Goal: Transaction & Acquisition: Purchase product/service

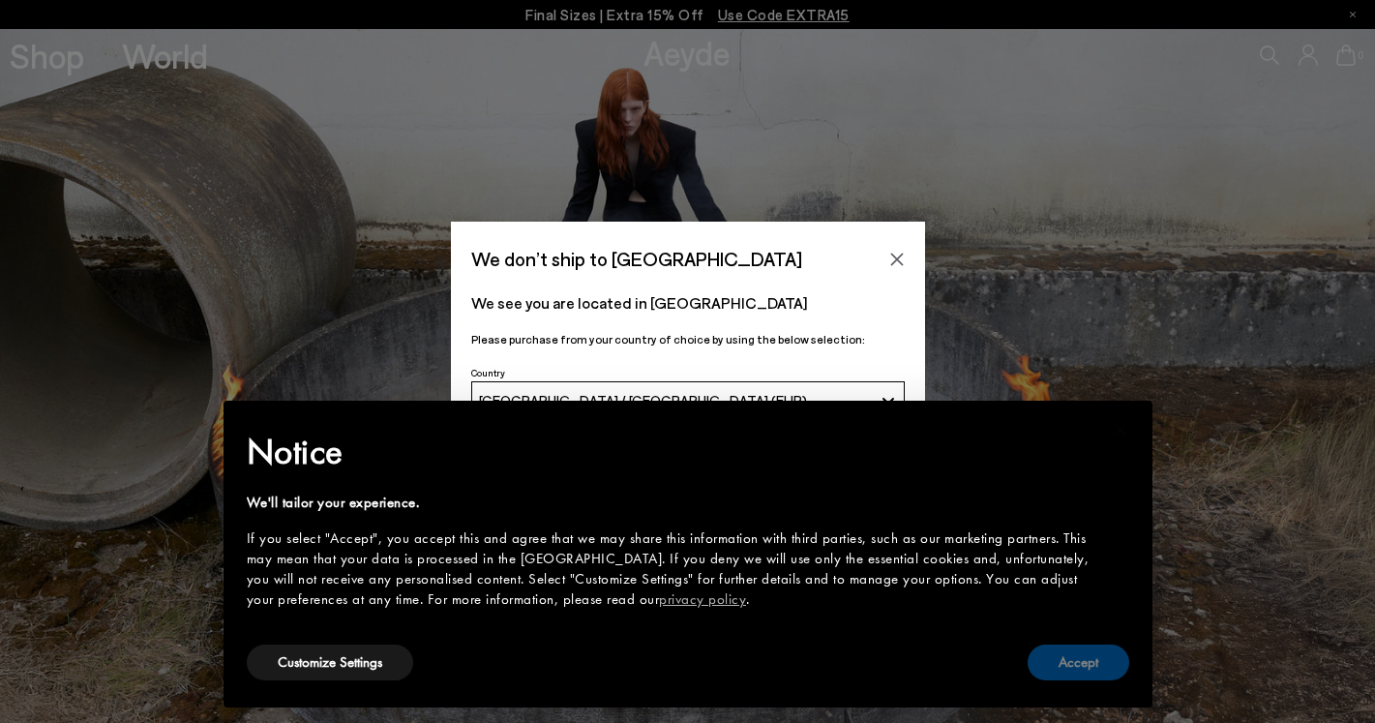
click at [1092, 650] on button "Accept" at bounding box center [1078, 662] width 102 height 36
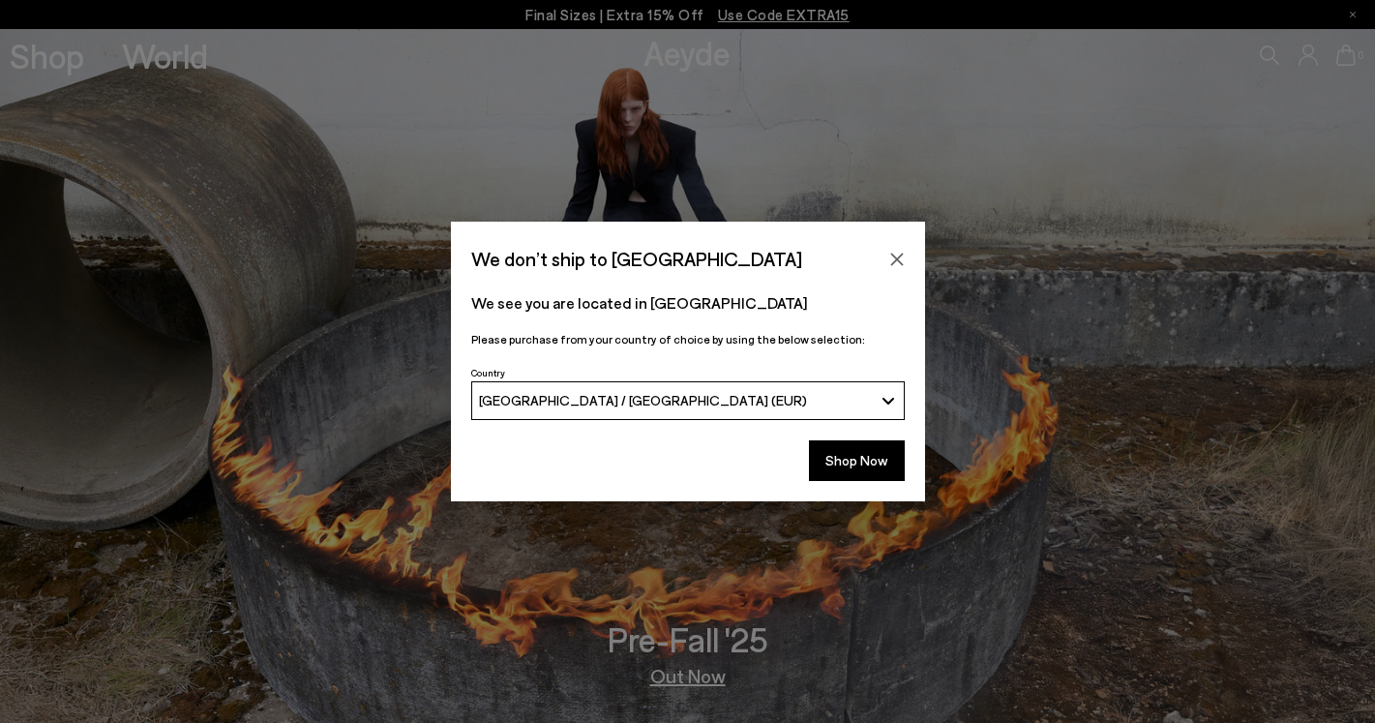
click at [619, 400] on span "[GEOGRAPHIC_DATA] / [GEOGRAPHIC_DATA] (EUR)" at bounding box center [643, 400] width 328 height 16
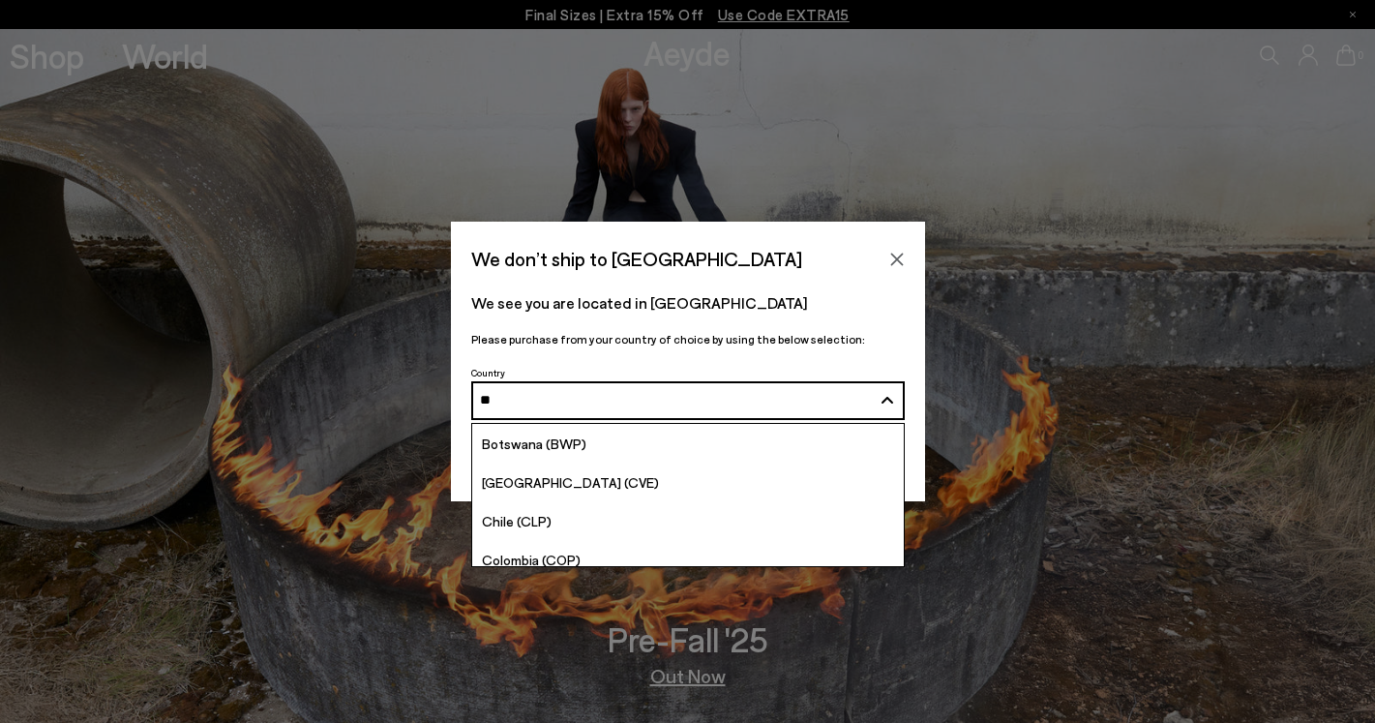
type input "***"
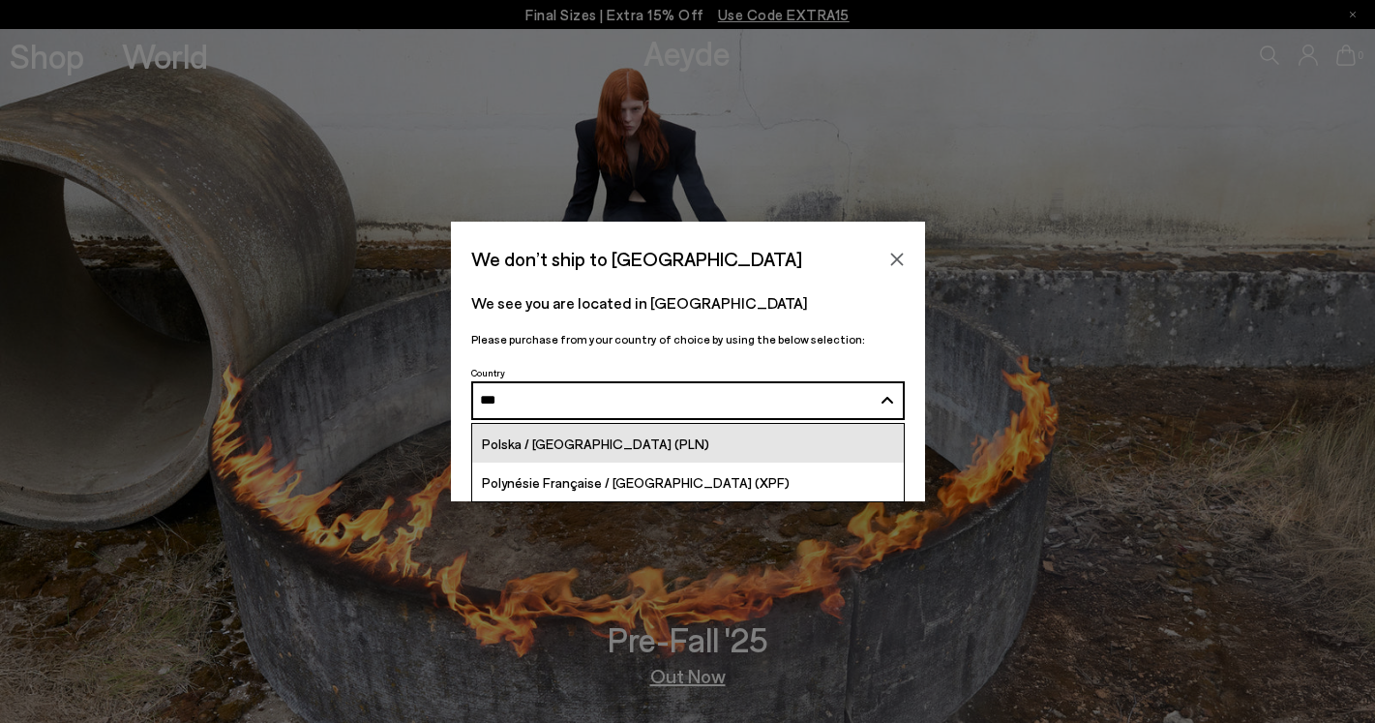
click at [582, 430] on link "Polska / [GEOGRAPHIC_DATA] (PLN)" at bounding box center [687, 443] width 431 height 39
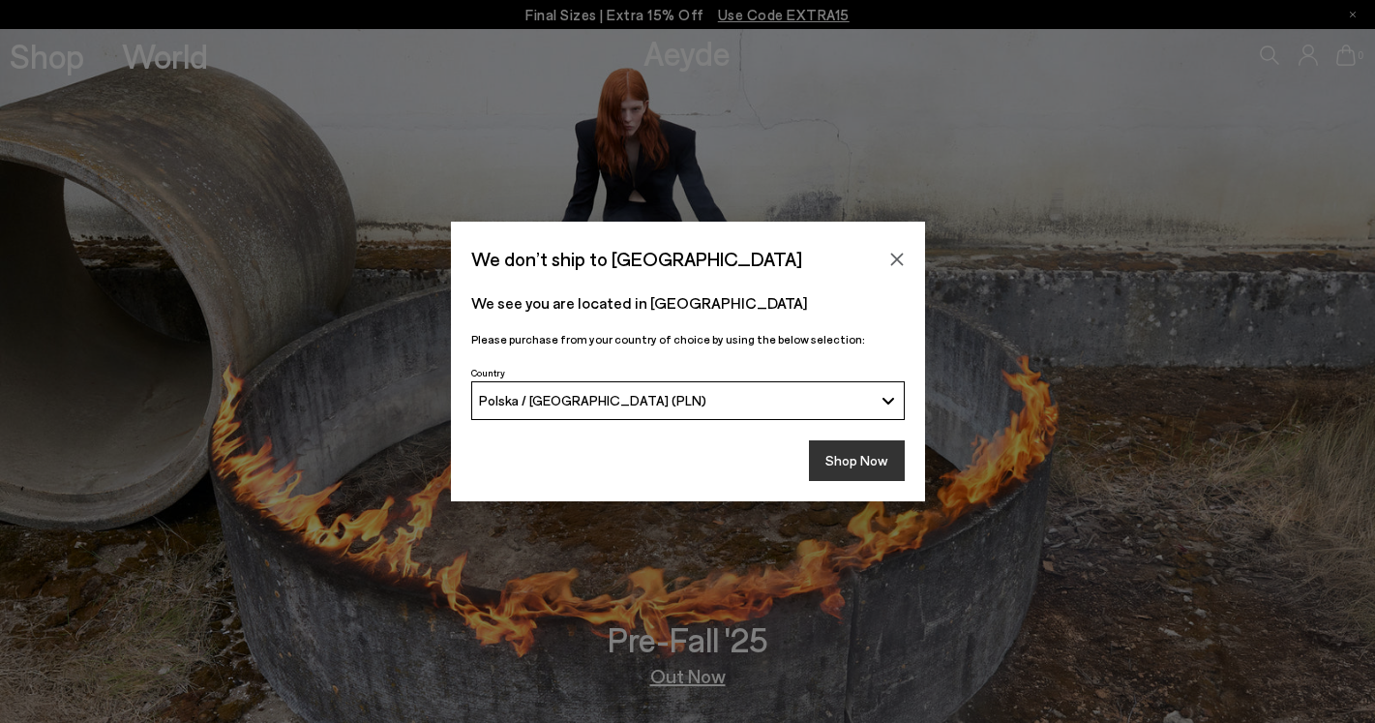
click at [826, 456] on button "Shop Now" at bounding box center [857, 460] width 96 height 41
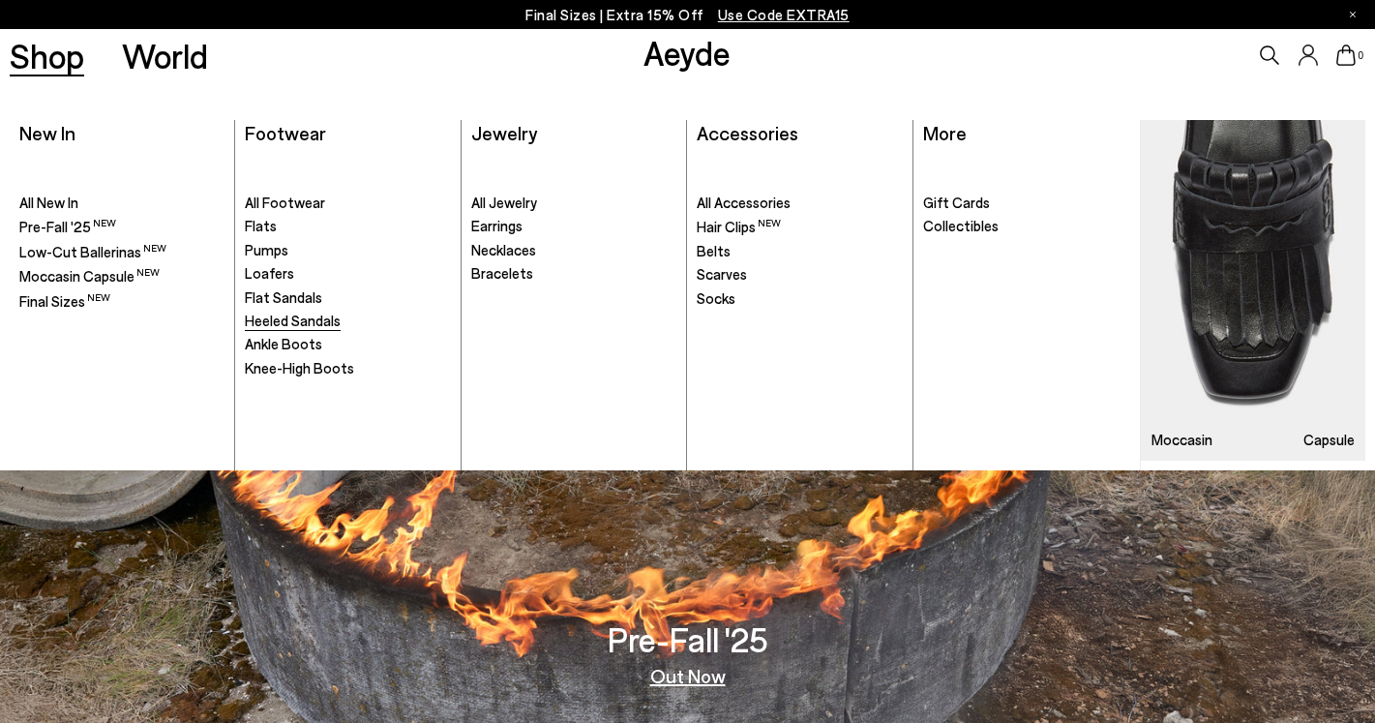
click at [317, 322] on span "Heeled Sandals" at bounding box center [293, 319] width 96 height 17
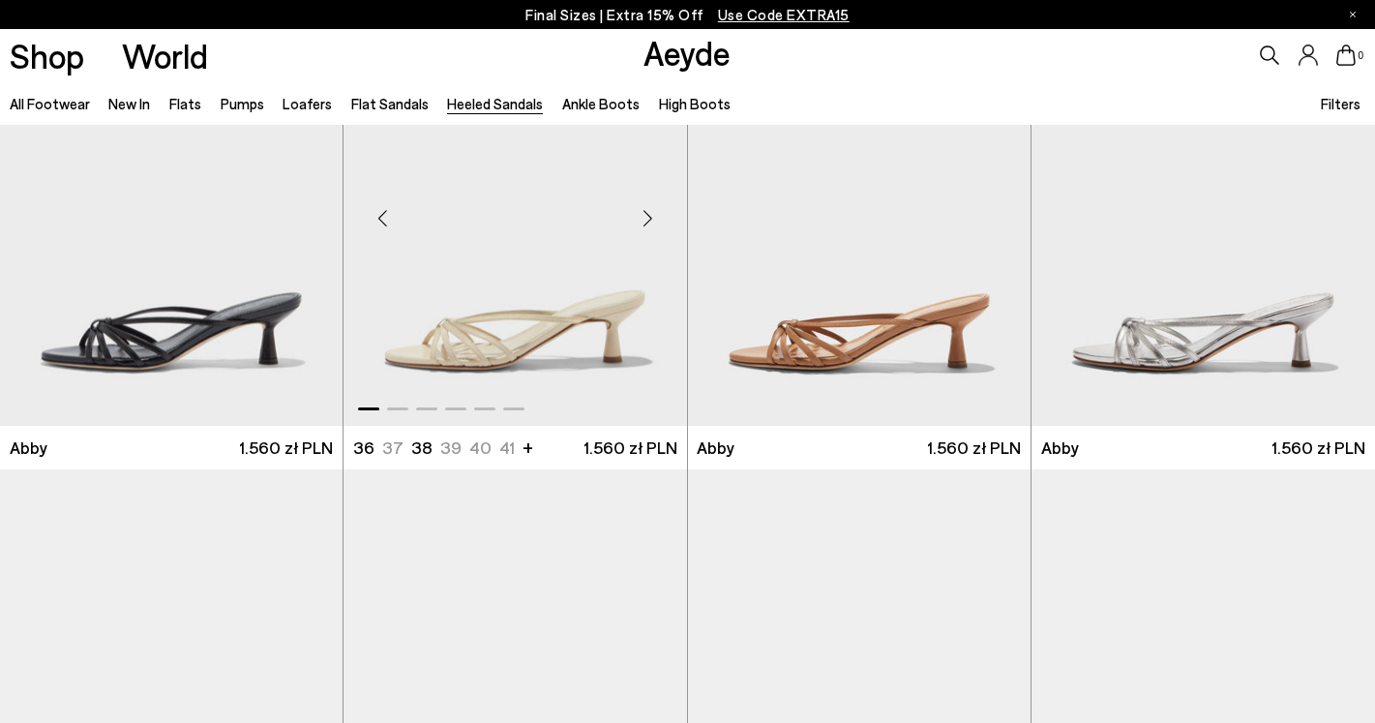
scroll to position [179, 0]
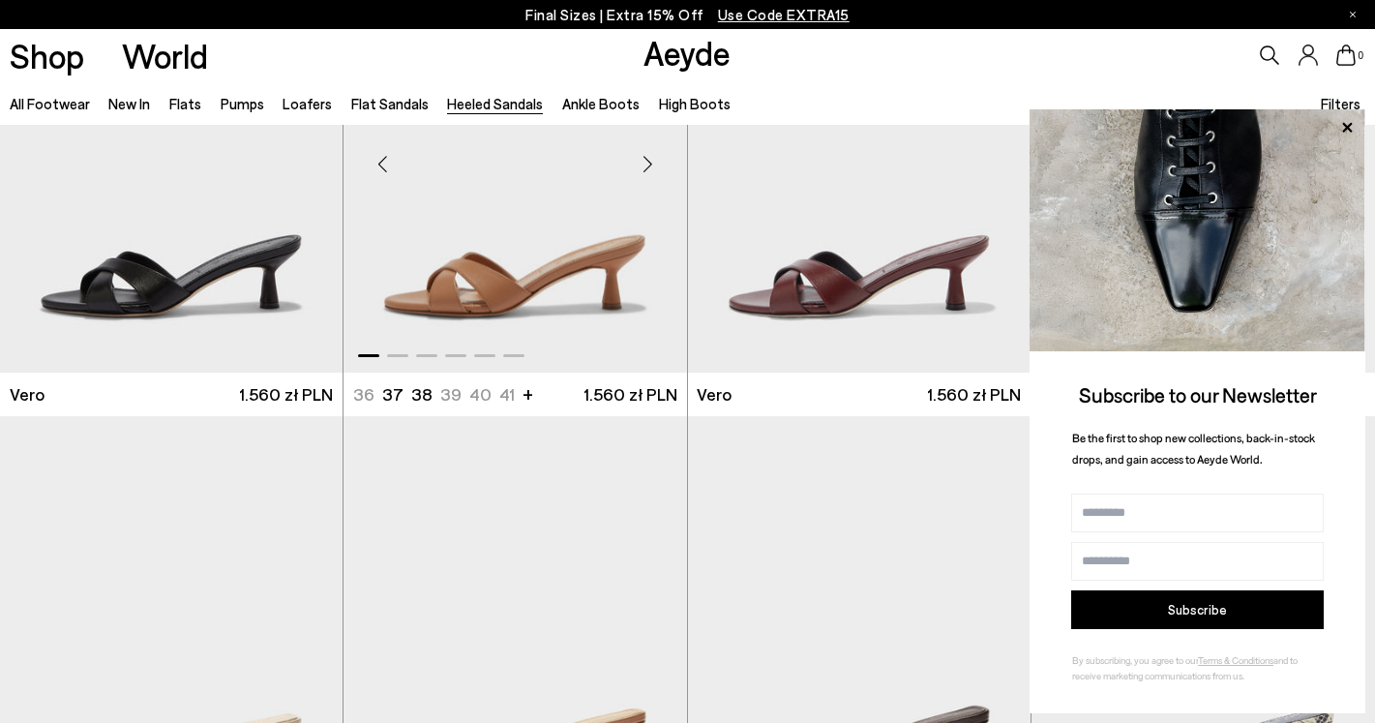
scroll to position [1210, 0]
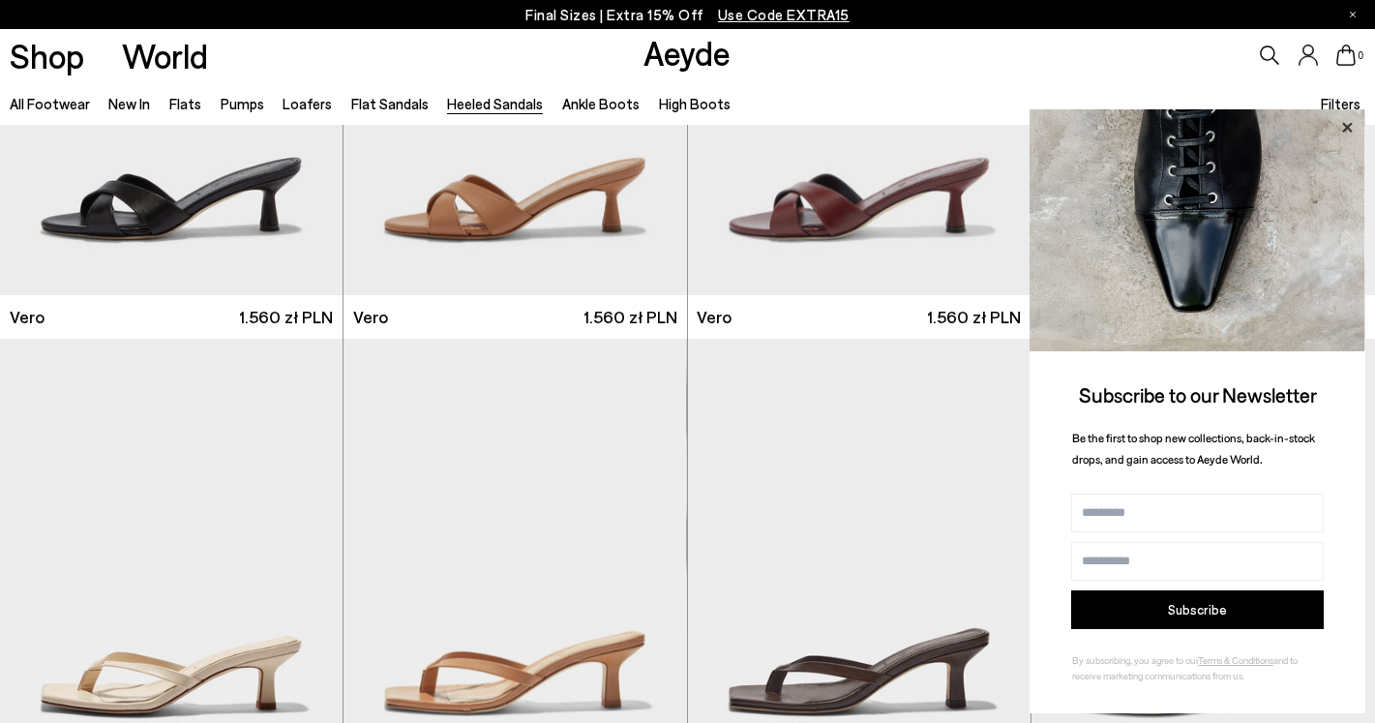
click at [1346, 127] on icon at bounding box center [1347, 127] width 10 height 10
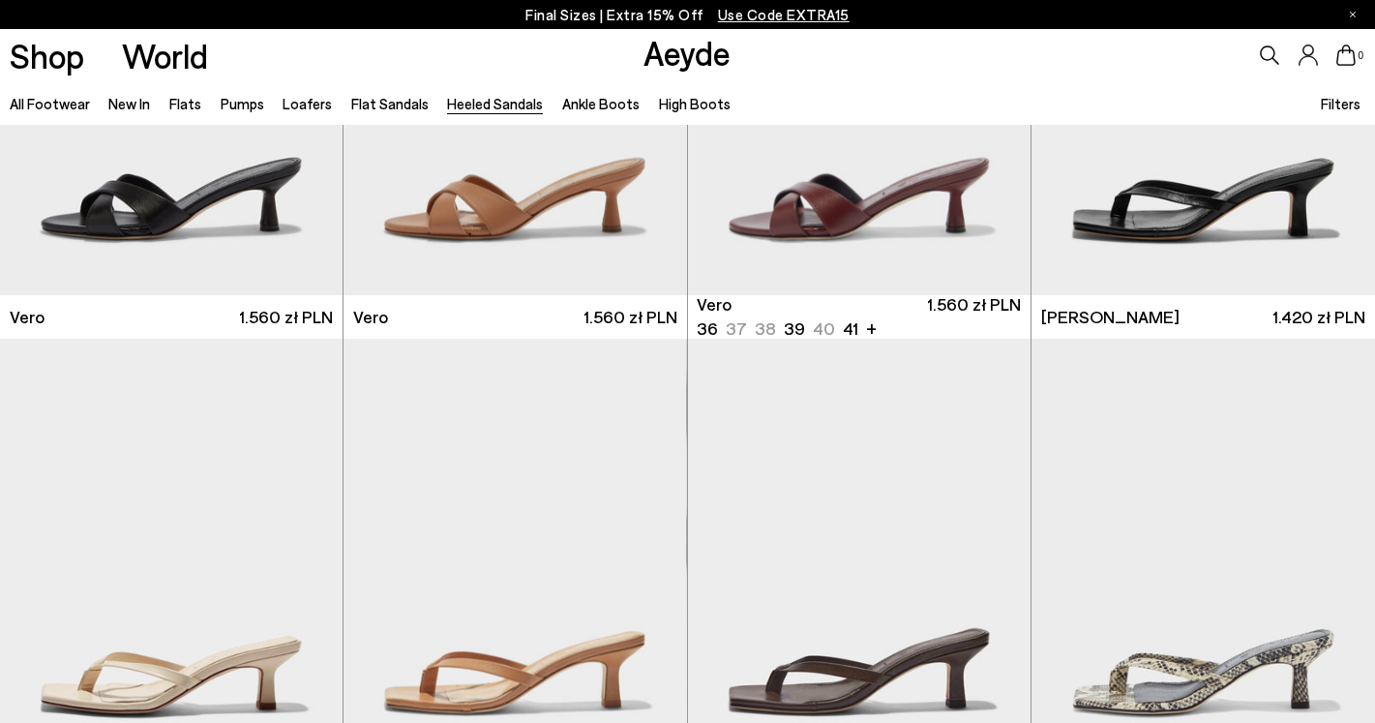
click at [1346, 127] on img at bounding box center [1202, 79] width 343 height 430
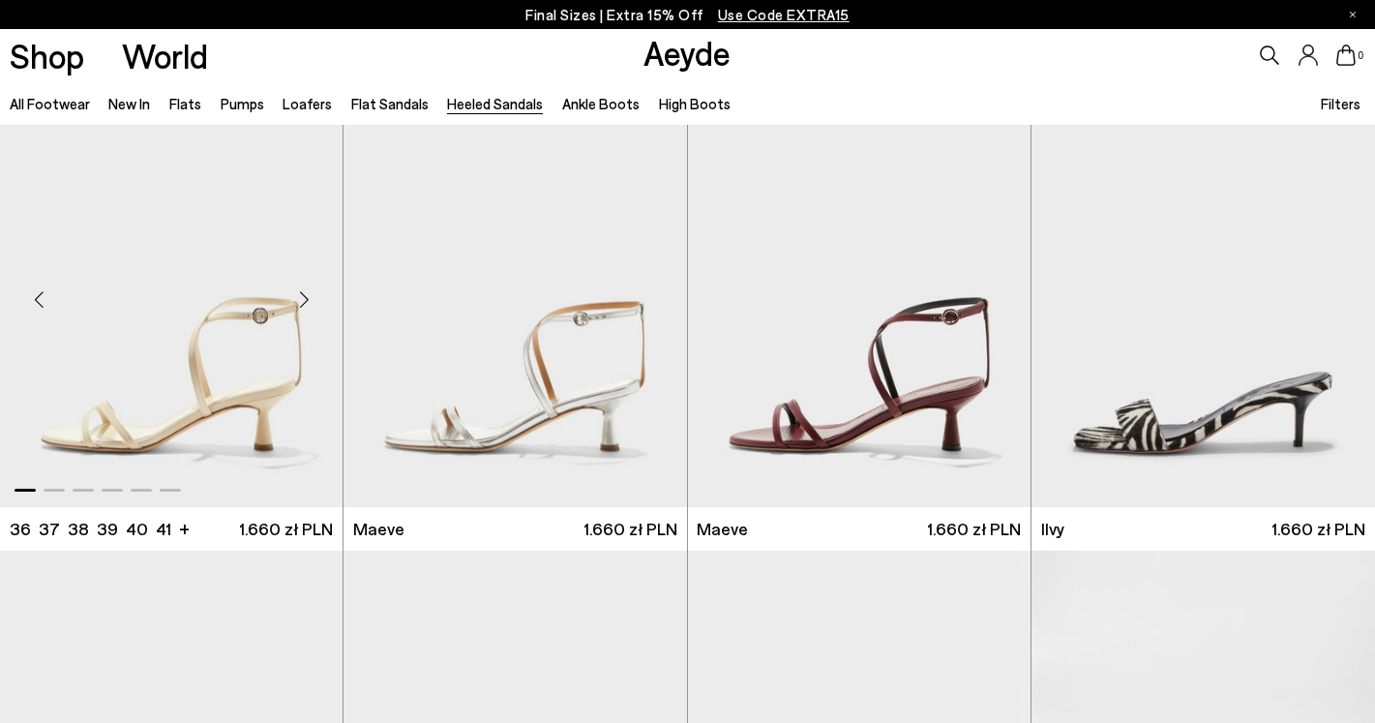
scroll to position [2419, 0]
